Goal: Task Accomplishment & Management: Use online tool/utility

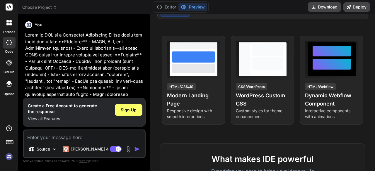
scroll to position [87, 0]
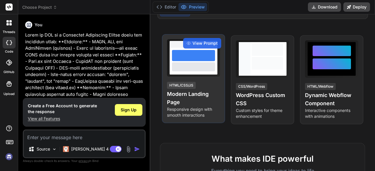
click at [212, 80] on div "View Prompt HTML/CSS/JS Modern Landing Page Responsive design with smooth inter…" at bounding box center [193, 78] width 63 height 89
click at [207, 72] on div at bounding box center [194, 61] width 48 height 27
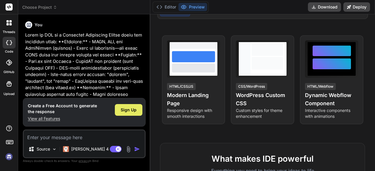
click at [128, 112] on span "Sign Up" at bounding box center [129, 110] width 16 height 6
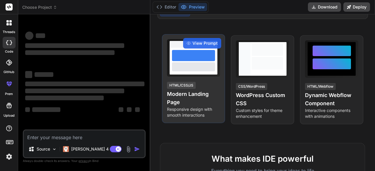
click at [186, 59] on div at bounding box center [193, 55] width 43 height 11
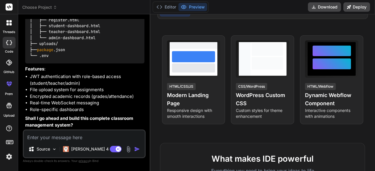
scroll to position [572, 0]
click at [81, 135] on textarea at bounding box center [84, 136] width 121 height 11
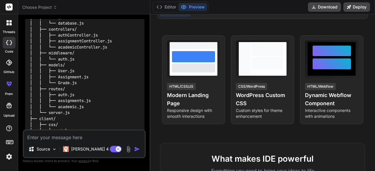
scroll to position [412, 0]
click at [90, 151] on p "[PERSON_NAME] 4 S.." at bounding box center [93, 149] width 44 height 6
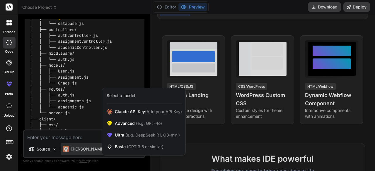
click at [91, 135] on div at bounding box center [187, 85] width 375 height 171
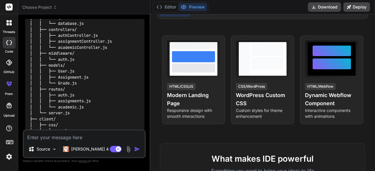
click at [134, 149] on img "button" at bounding box center [137, 149] width 6 height 6
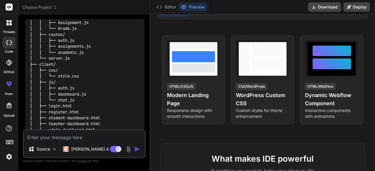
scroll to position [473, 0]
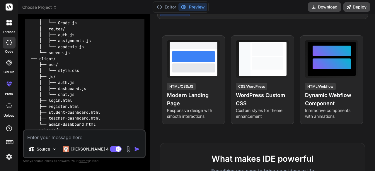
click at [134, 149] on img "button" at bounding box center [137, 149] width 6 height 6
click at [139, 149] on img "button" at bounding box center [137, 149] width 6 height 6
click at [50, 151] on p "Source" at bounding box center [43, 149] width 13 height 6
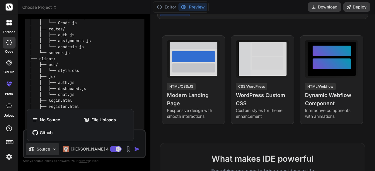
click at [50, 151] on div at bounding box center [187, 85] width 375 height 171
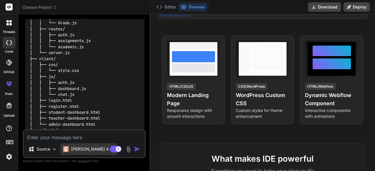
click at [76, 150] on p "[PERSON_NAME] 4 S.." at bounding box center [93, 149] width 44 height 6
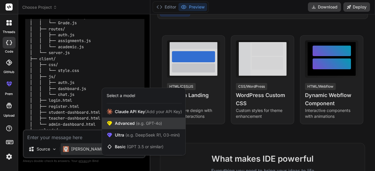
click at [121, 125] on span "Advanced (e.g. GPT-4o)" at bounding box center [138, 124] width 47 height 6
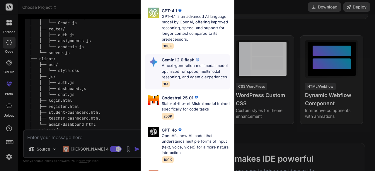
scroll to position [16, 0]
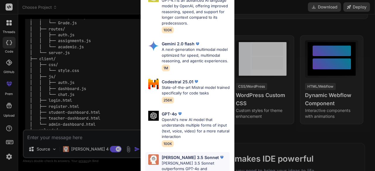
click at [181, 160] on p "[PERSON_NAME] 3.5 Sonnet" at bounding box center [190, 158] width 57 height 6
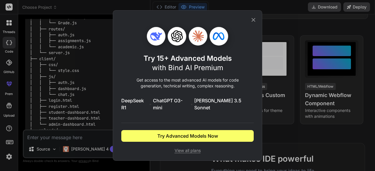
click at [255, 23] on icon at bounding box center [253, 20] width 6 height 6
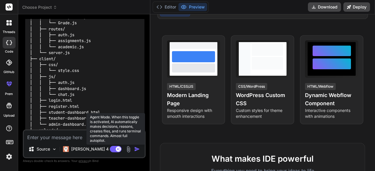
click at [116, 151] on rect at bounding box center [116, 149] width 12 height 6
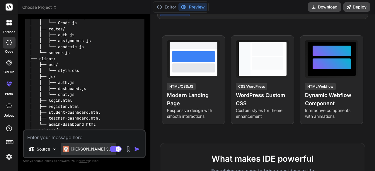
click at [83, 152] on p "[PERSON_NAME] 3.7.." at bounding box center [92, 149] width 43 height 6
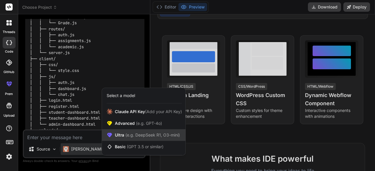
click at [127, 136] on span "(e.g. DeepSeek R1, O3-mini)" at bounding box center [152, 135] width 56 height 5
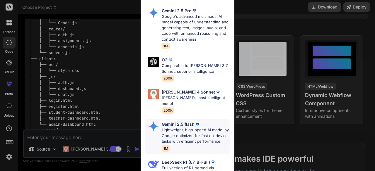
click at [168, 133] on p "Lightweight, high-speed AI model by Google optimized for fast on-device tasks w…" at bounding box center [196, 135] width 68 height 17
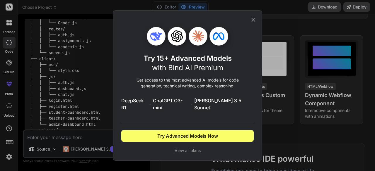
click at [180, 148] on span "View all plans" at bounding box center [187, 151] width 132 height 6
click at [251, 23] on icon at bounding box center [253, 20] width 6 height 6
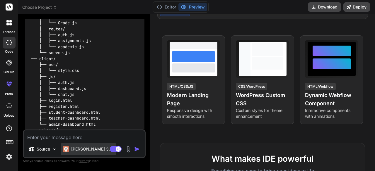
click at [88, 149] on p "[PERSON_NAME] 3.7.." at bounding box center [92, 149] width 43 height 6
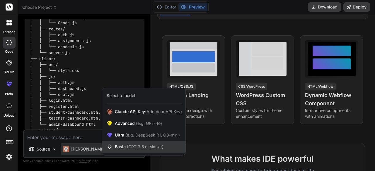
click at [123, 145] on span "Basic (GPT 3.5 or similar)" at bounding box center [139, 147] width 49 height 6
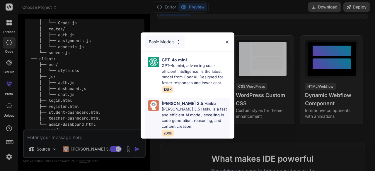
click at [171, 105] on p "[PERSON_NAME] 3.5 Haiku" at bounding box center [189, 103] width 54 height 6
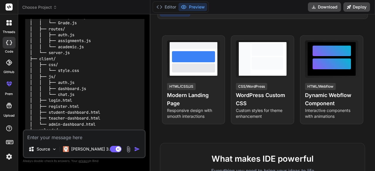
click at [138, 151] on img "button" at bounding box center [137, 149] width 6 height 6
click at [137, 149] on img "button" at bounding box center [137, 149] width 6 height 6
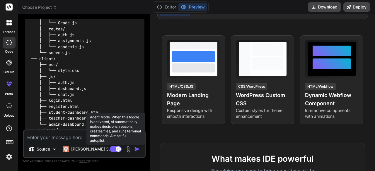
click at [118, 151] on rect at bounding box center [118, 149] width 5 height 5
click at [115, 150] on rect at bounding box center [112, 149] width 5 height 5
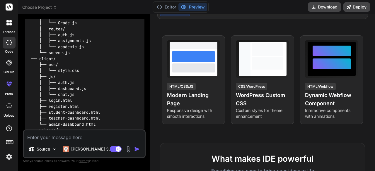
click at [96, 151] on div "Source [PERSON_NAME] 3.7.." at bounding box center [84, 151] width 121 height 14
click at [127, 150] on img at bounding box center [128, 149] width 7 height 7
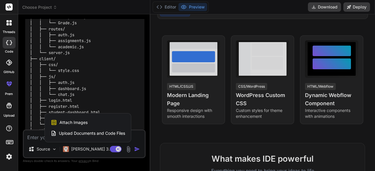
click at [127, 150] on div at bounding box center [187, 85] width 375 height 171
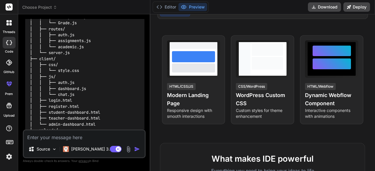
click at [137, 152] on img "button" at bounding box center [137, 149] width 6 height 6
click at [136, 149] on img "button" at bounding box center [137, 149] width 6 height 6
click at [90, 149] on p "[PERSON_NAME] 3.7.." at bounding box center [92, 149] width 43 height 6
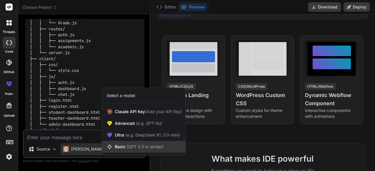
click at [142, 143] on div "Basic (GPT 3.5 or similar)" at bounding box center [143, 147] width 83 height 12
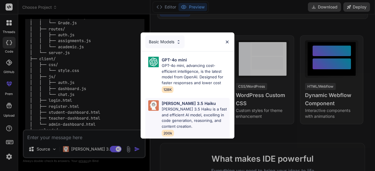
click at [167, 110] on p "[PERSON_NAME] 3.5 Haiku is a fast and efficient AI model, excelling in code gen…" at bounding box center [196, 118] width 68 height 23
type textarea "x"
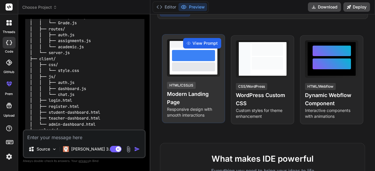
click at [204, 47] on div "View Prompt" at bounding box center [202, 43] width 38 height 11
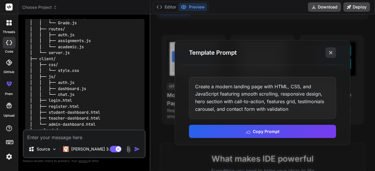
click at [330, 55] on icon at bounding box center [331, 53] width 6 height 6
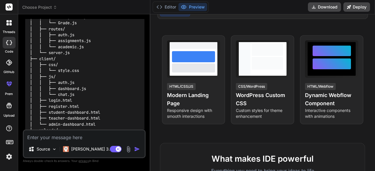
click at [135, 151] on img "button" at bounding box center [137, 149] width 6 height 6
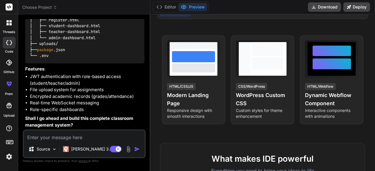
click at [79, 138] on textarea at bounding box center [84, 136] width 121 height 11
type textarea "y"
type textarea "x"
type textarea "ye"
type textarea "x"
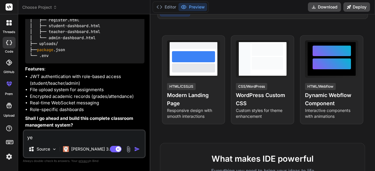
type textarea "yes"
type textarea "x"
type textarea "yes"
type textarea "x"
type textarea "yes s"
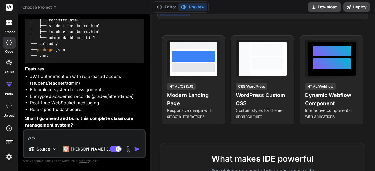
type textarea "x"
type textarea "yes st"
type textarea "x"
type textarea "yes sta"
type textarea "x"
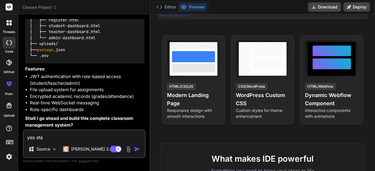
type textarea "yes star"
type textarea "x"
type textarea "yes start"
type textarea "x"
type textarea "yes start"
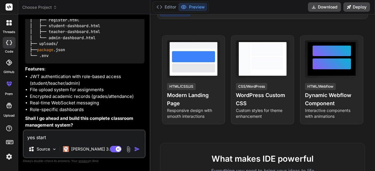
type textarea "x"
type textarea "yes start"
click at [80, 151] on p "[PERSON_NAME] 3.5.." at bounding box center [92, 149] width 43 height 6
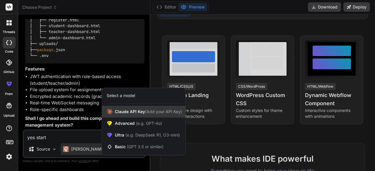
click at [125, 111] on span "[PERSON_NAME] Key (Add your API Key)" at bounding box center [148, 112] width 67 height 6
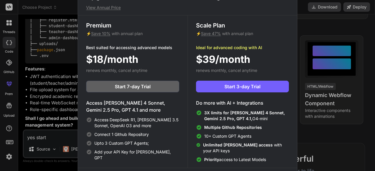
click at [342, 137] on div "Upgrade to access Advanced AI & Integrations View Annual Price Premium ⚡ Save 1…" at bounding box center [187, 85] width 375 height 171
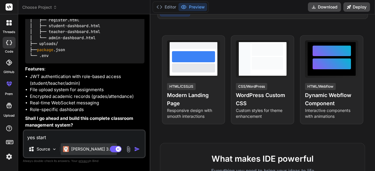
click at [88, 146] on div "[PERSON_NAME] 3.5.." at bounding box center [89, 150] width 56 height 12
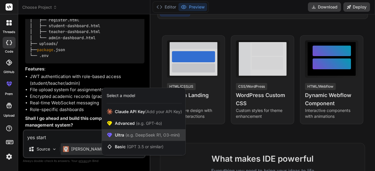
click at [120, 136] on span "Ultra (e.g. DeepSeek R1, O3-mini)" at bounding box center [147, 135] width 65 height 6
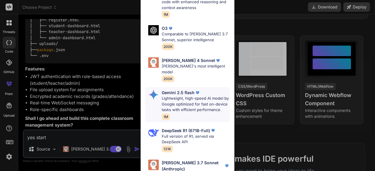
scroll to position [31, 0]
click at [175, 71] on div "[PERSON_NAME] 4 Sonnet [PERSON_NAME]'s most intelligent model 200K" at bounding box center [196, 70] width 68 height 25
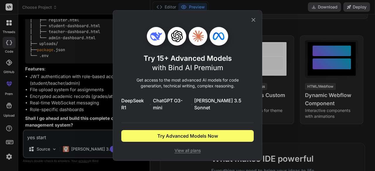
click at [251, 23] on icon at bounding box center [253, 20] width 6 height 6
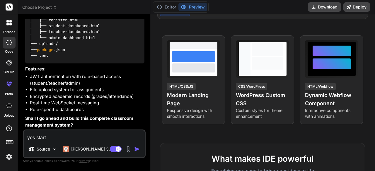
click at [134, 147] on div "Agent Mode. When this toggle is activated, AI automatically makes decisions, re…" at bounding box center [126, 149] width 34 height 7
click at [135, 148] on img "button" at bounding box center [137, 149] width 6 height 6
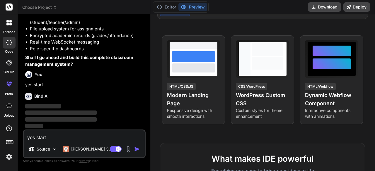
scroll to position [633, 0]
click at [165, 8] on button "Editor" at bounding box center [166, 7] width 24 height 8
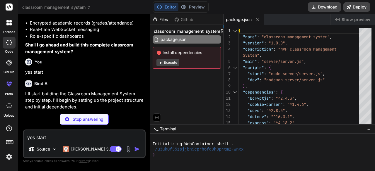
type textarea "x"
type textarea "PORT=3000 MONGODB_URI=mongodb://localhost:27017/classroom_management JWT_SECRET…"
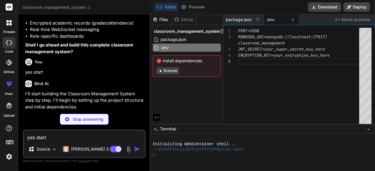
type textarea "x"
type textarea "error); process.exit(1); } }; module.exports = connectDB;"
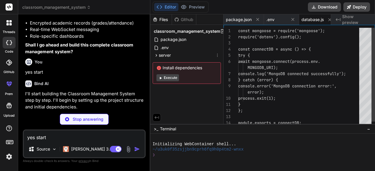
scroll to position [0, 5]
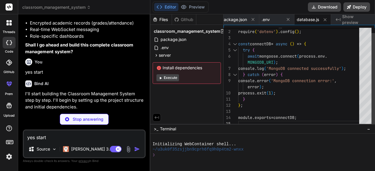
type textarea "x"
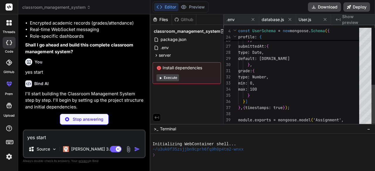
scroll to position [0, 82]
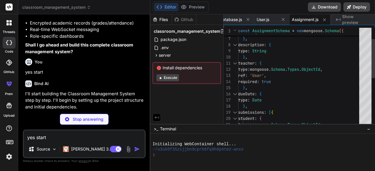
type textarea "x"
type textarea "}; module.exports = { authMiddleware, roleMiddleware };"
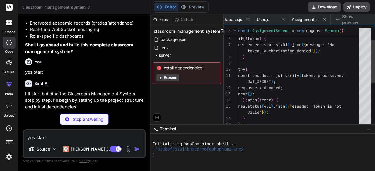
scroll to position [0, 117]
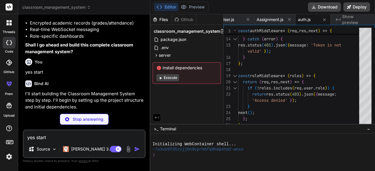
click at [175, 77] on button "Execute" at bounding box center [167, 77] width 23 height 7
type textarea "x"
type textarea "};"
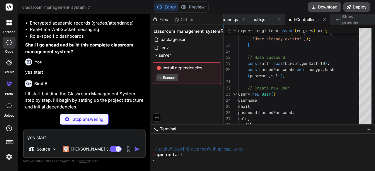
type textarea "x"
type textarea "const express = require('express'); const router = express.Router(); const { re…"
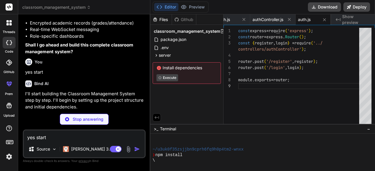
type textarea "x"
type textarea "}); const PORT = process.env.PORT || 3000; server.listen(PORT, () => { console.…"
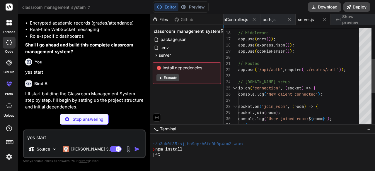
scroll to position [54, 0]
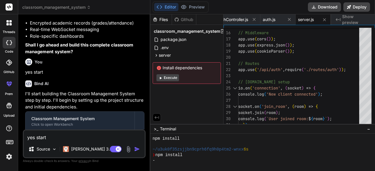
click at [172, 76] on button "Execute" at bounding box center [167, 77] width 23 height 7
type textarea "x"
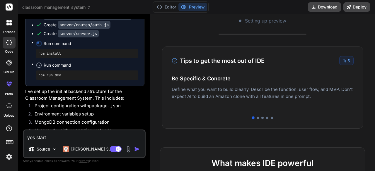
scroll to position [102, 0]
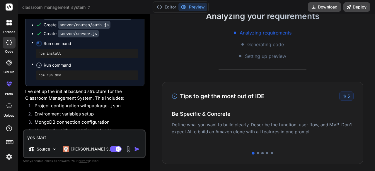
click at [201, 69] on div "Analyzing your requirements Analyzing requirements Generating code Setting up p…" at bounding box center [262, 92] width 225 height 157
click at [96, 56] on pre "npm install" at bounding box center [87, 53] width 98 height 5
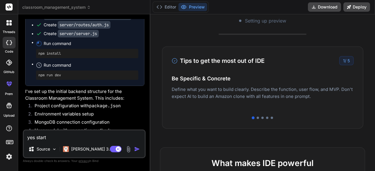
scroll to position [141, 0]
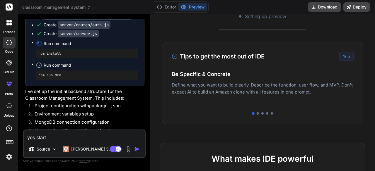
click at [276, 90] on p "Deploy your Next.js and React projects to Vercel. For Node.js backend, deploy t…" at bounding box center [263, 95] width 182 height 14
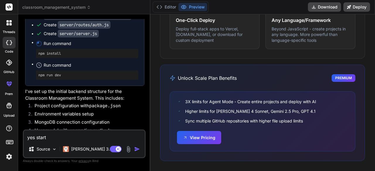
scroll to position [975, 0]
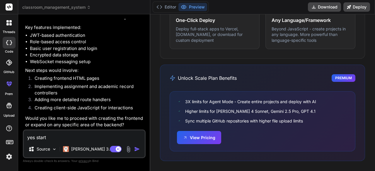
click at [79, 141] on textarea "yes start" at bounding box center [84, 136] width 121 height 11
type textarea "y"
type textarea "x"
type textarea "ye"
type textarea "x"
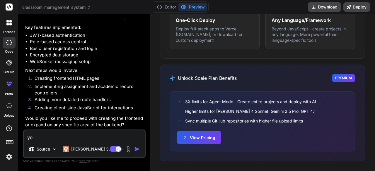
type textarea "yes"
type textarea "x"
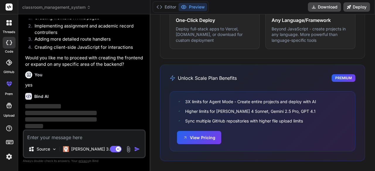
scroll to position [1035, 0]
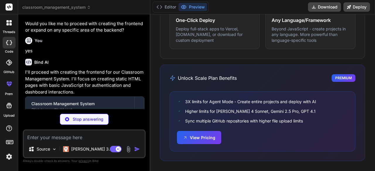
type textarea "x"
type textarea ".chat-input input { flex-grow: 1; margin-right: 10px; }"
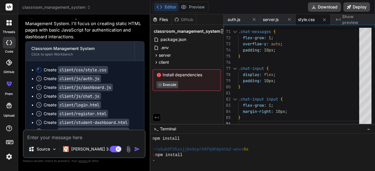
scroll to position [1174, 0]
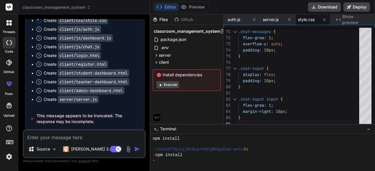
type textarea "x"
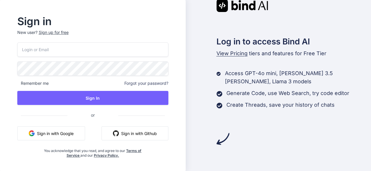
click at [80, 134] on button "Sign in with Google" at bounding box center [51, 134] width 68 height 14
